Goal: Information Seeking & Learning: Learn about a topic

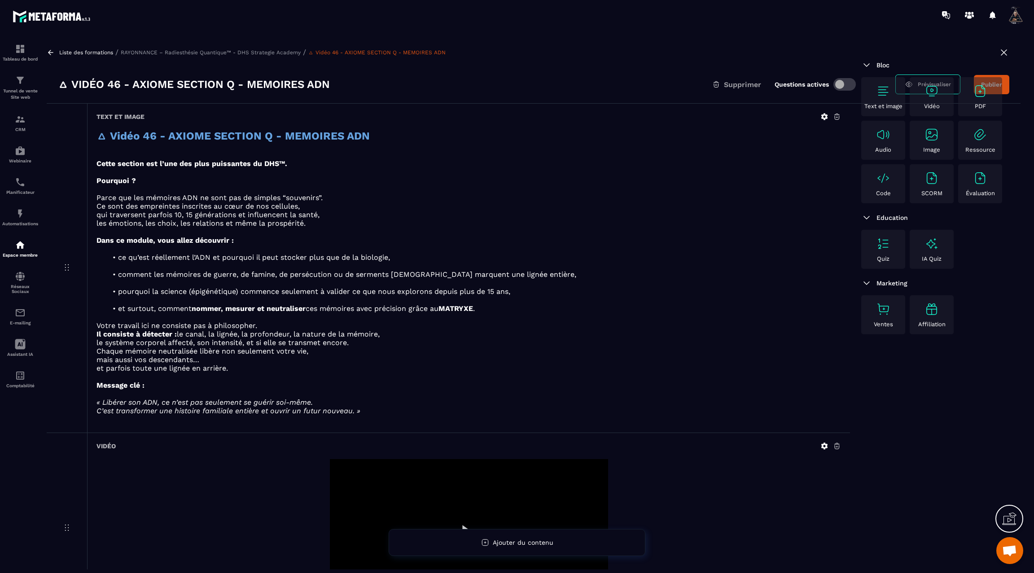
scroll to position [580, 0]
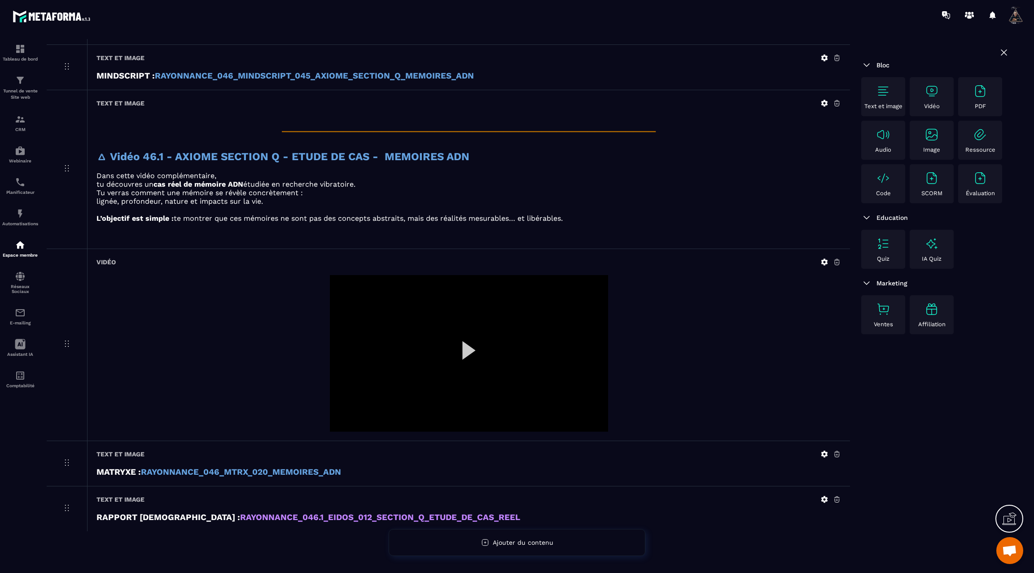
click at [268, 513] on strong "RAYONNANCE_046.1_EIDOS_012_SECTION_Q_ETUDE_DE_CAS_REEL" at bounding box center [380, 518] width 280 height 10
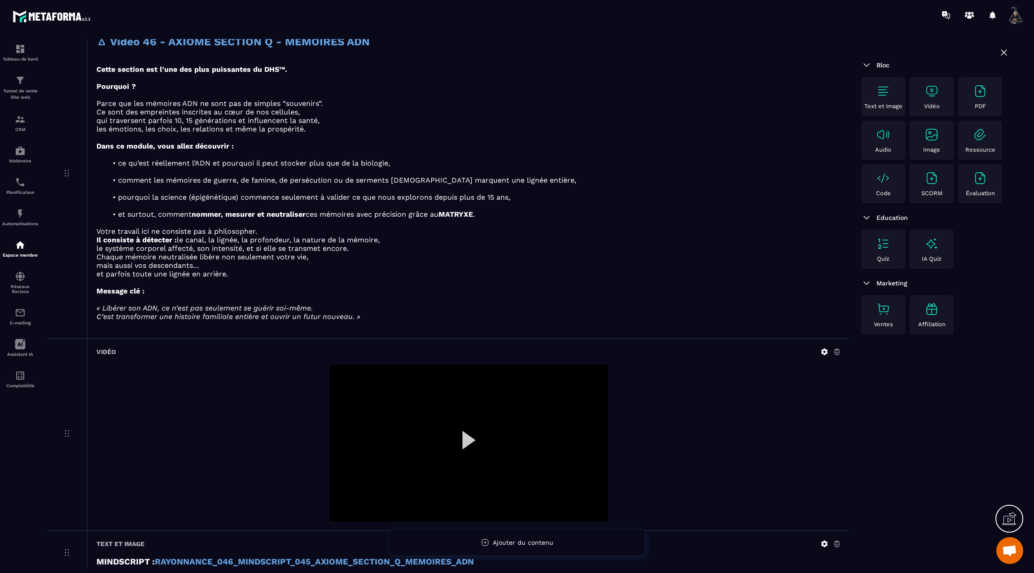
scroll to position [10, 0]
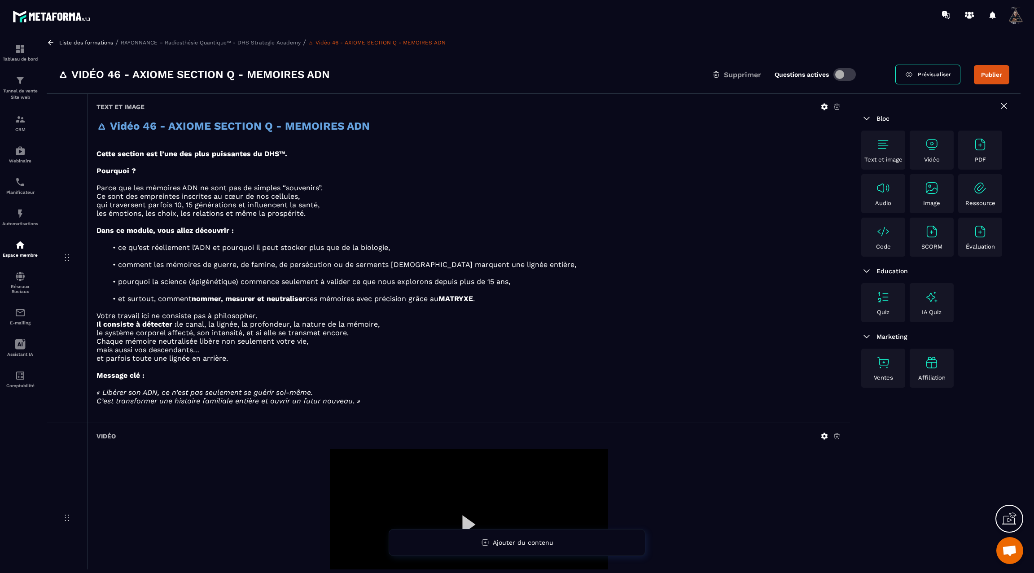
click at [54, 42] on icon at bounding box center [51, 43] width 8 height 8
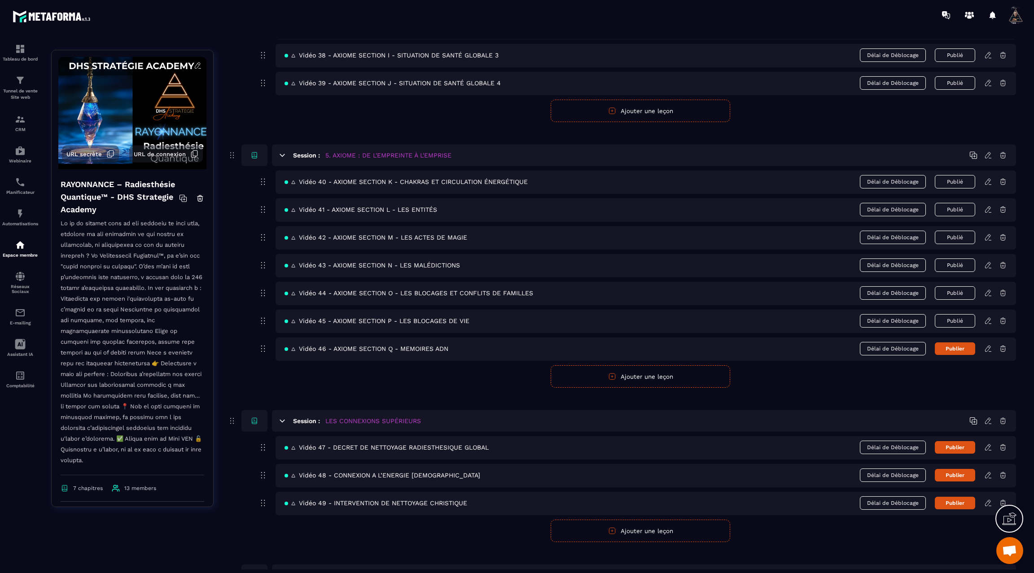
scroll to position [1423, 0]
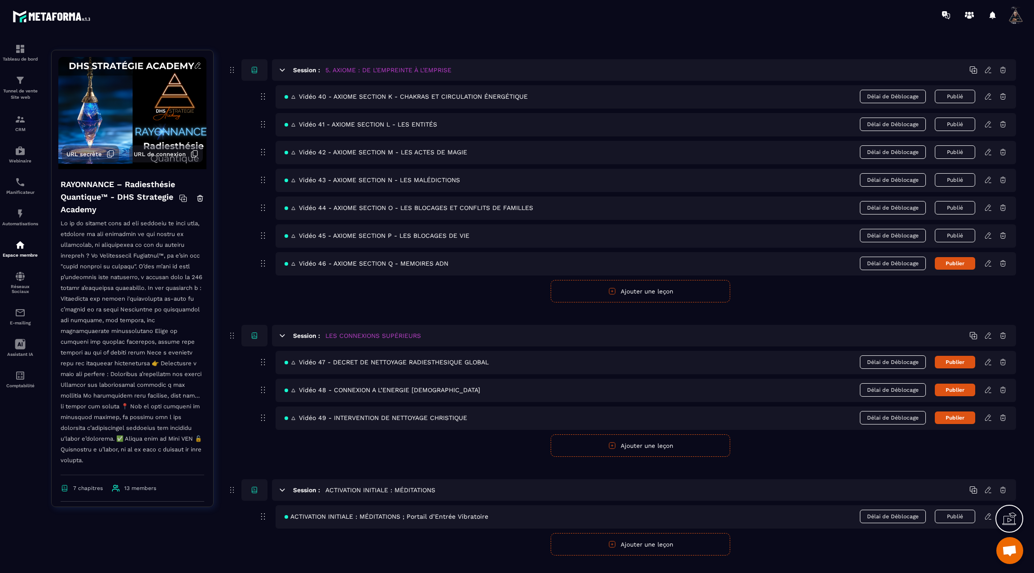
click at [989, 358] on icon at bounding box center [988, 362] width 8 height 8
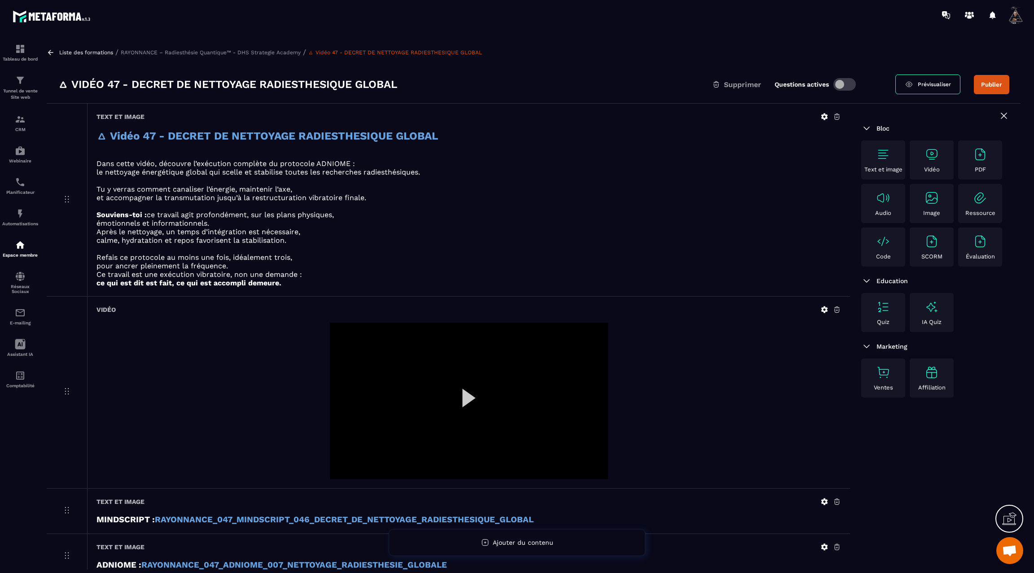
click at [48, 52] on icon at bounding box center [50, 52] width 5 height 5
